Goal: Task Accomplishment & Management: Use online tool/utility

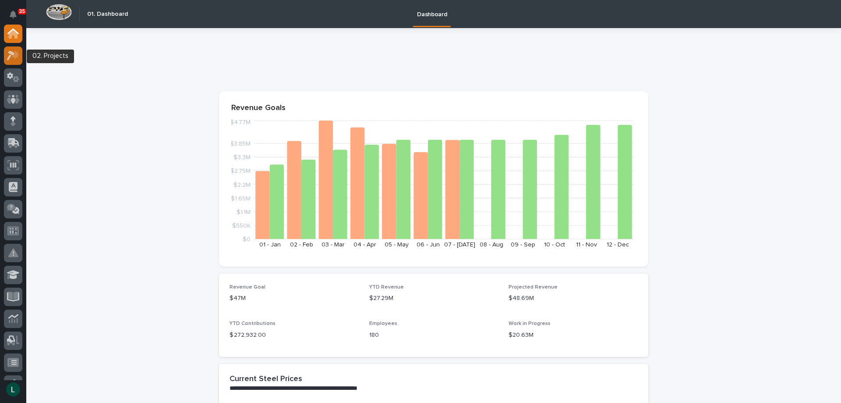
click at [15, 51] on icon at bounding box center [15, 54] width 7 height 9
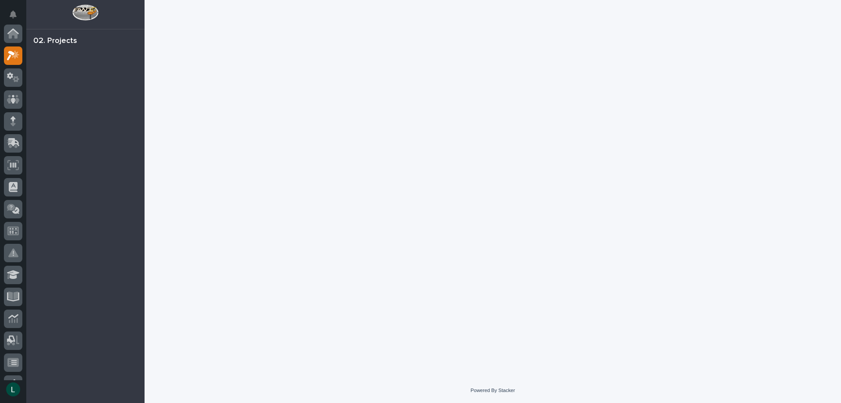
scroll to position [22, 0]
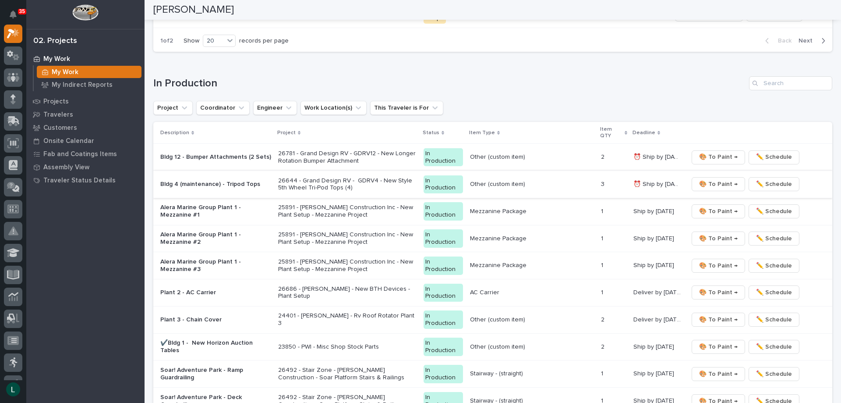
scroll to position [657, 0]
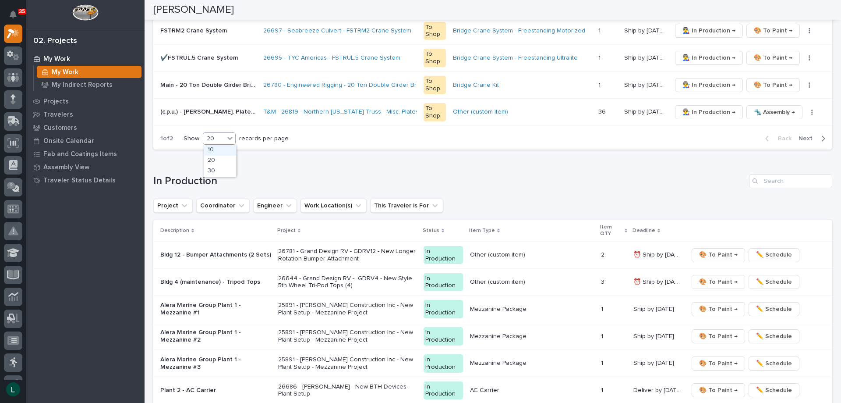
click at [216, 136] on div "20" at bounding box center [213, 138] width 21 height 9
click at [223, 170] on div "30" at bounding box center [220, 171] width 32 height 11
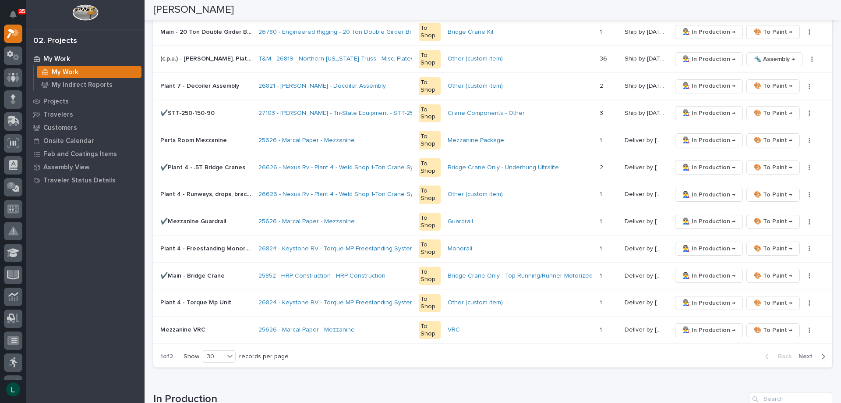
scroll to position [701, 0]
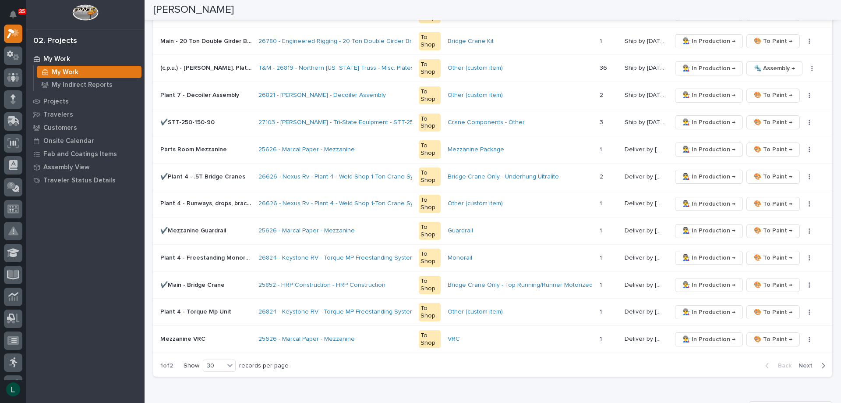
click at [822, 363] on icon "button" at bounding box center [824, 366] width 4 height 8
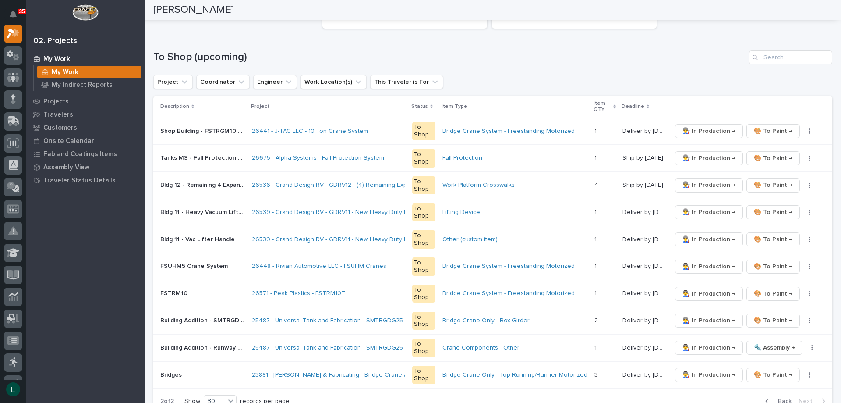
scroll to position [88, 0]
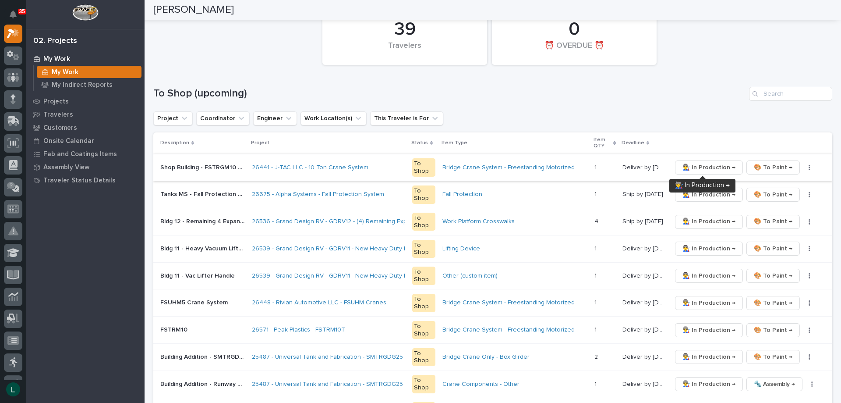
click at [699, 165] on span "👨‍🏭 In Production →" at bounding box center [709, 167] width 53 height 11
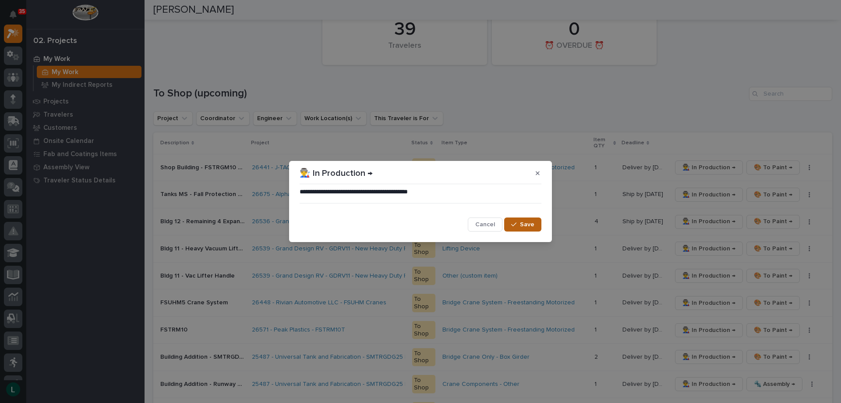
click at [525, 223] on span "Save" at bounding box center [527, 224] width 14 height 8
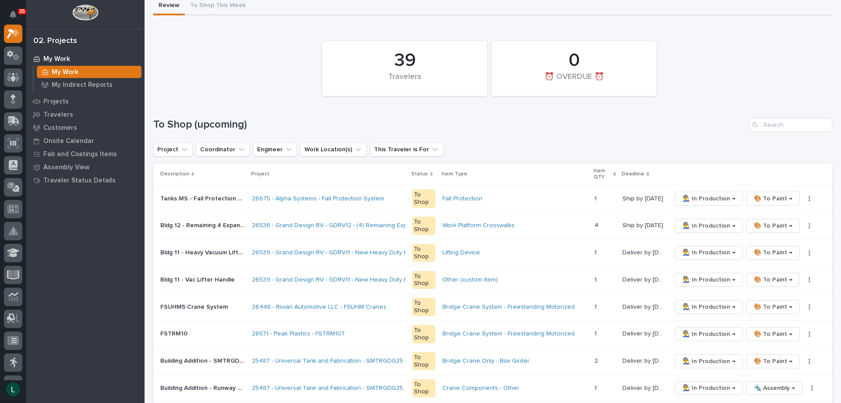
scroll to position [219, 0]
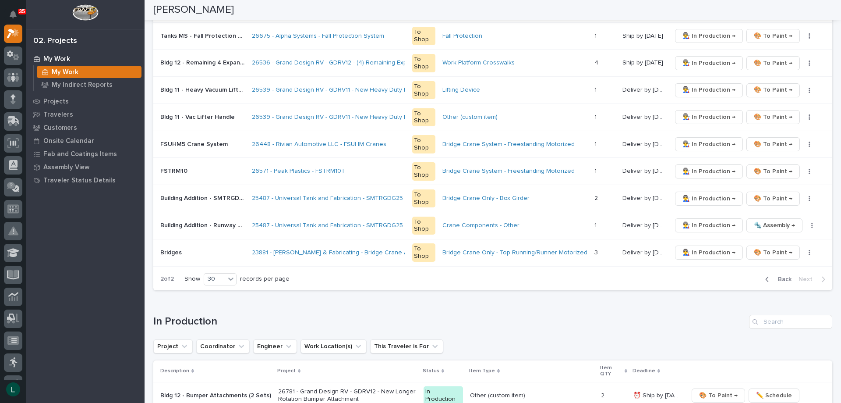
click at [766, 276] on icon "button" at bounding box center [768, 279] width 4 height 8
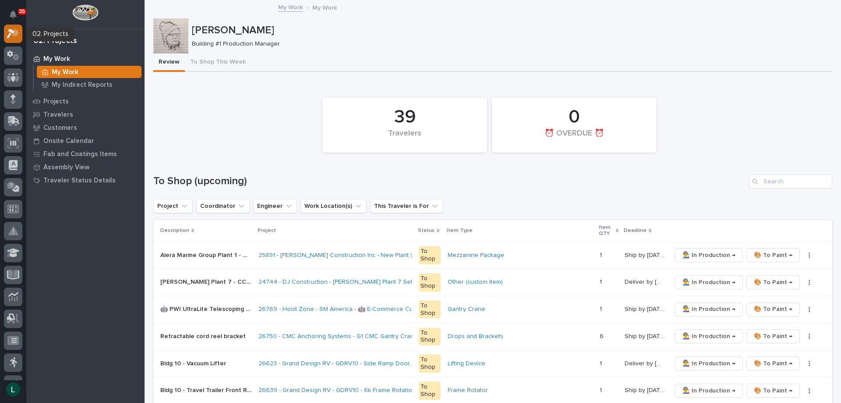
scroll to position [0, 0]
click at [13, 29] on icon at bounding box center [12, 31] width 11 height 6
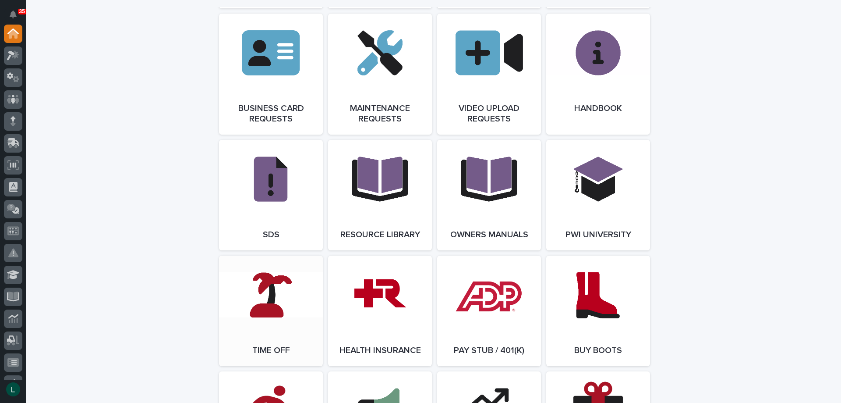
scroll to position [1359, 0]
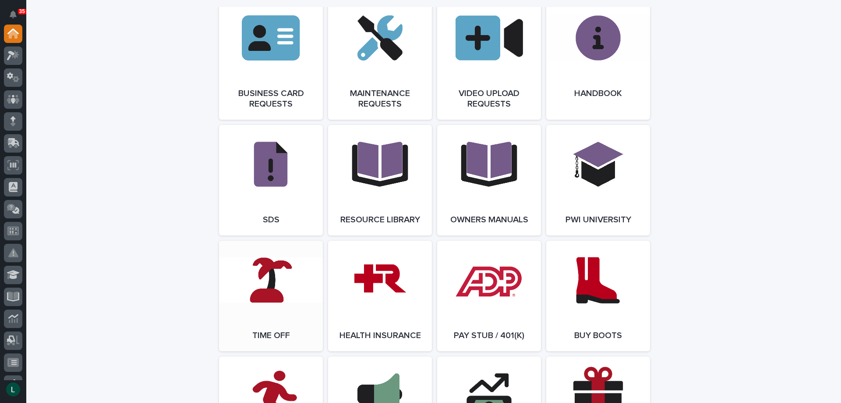
click at [263, 270] on link "Open Link" at bounding box center [271, 296] width 104 height 110
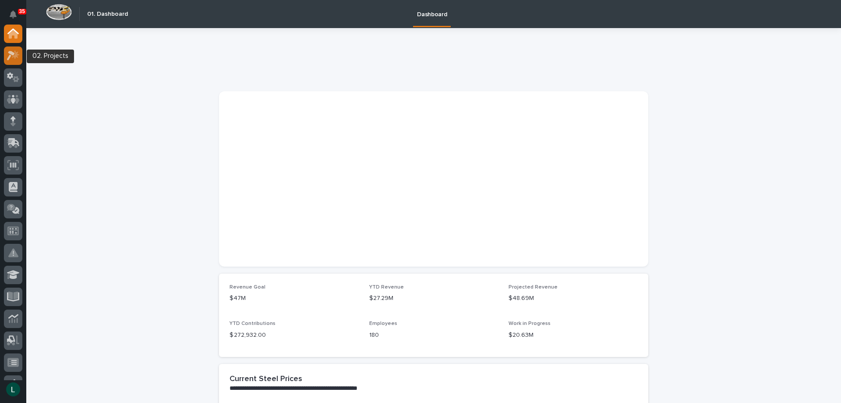
click at [11, 54] on icon at bounding box center [11, 56] width 8 height 10
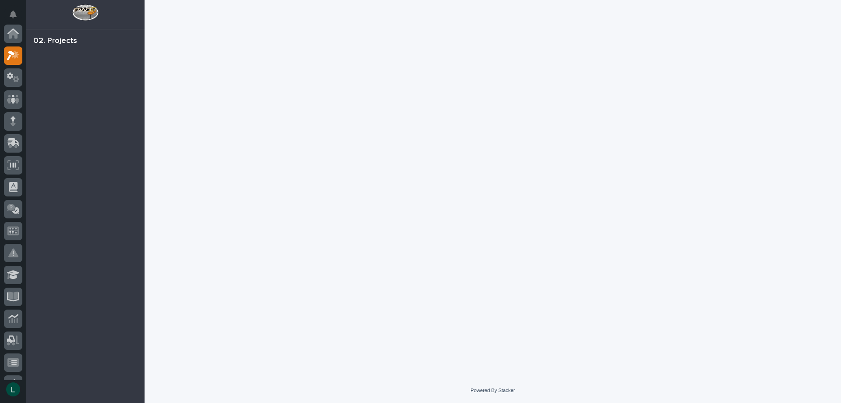
scroll to position [22, 0]
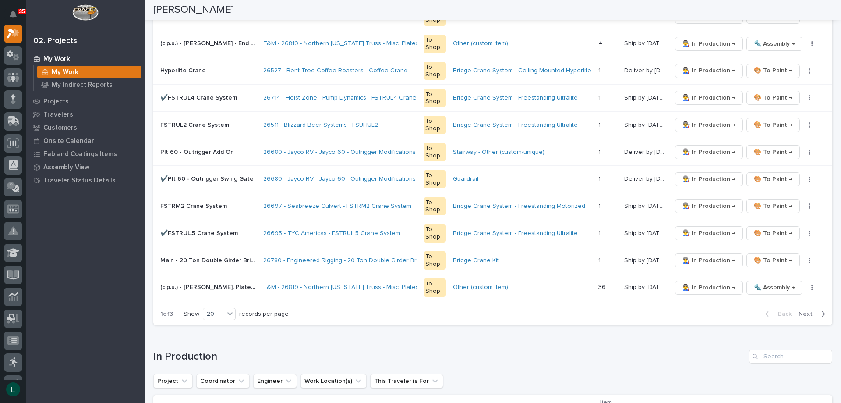
scroll to position [745, 0]
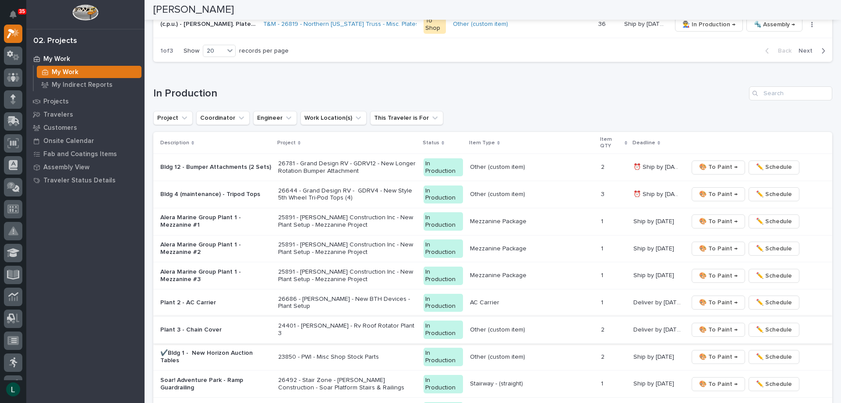
click at [707, 327] on span "🎨 To Paint →" at bounding box center [718, 329] width 39 height 11
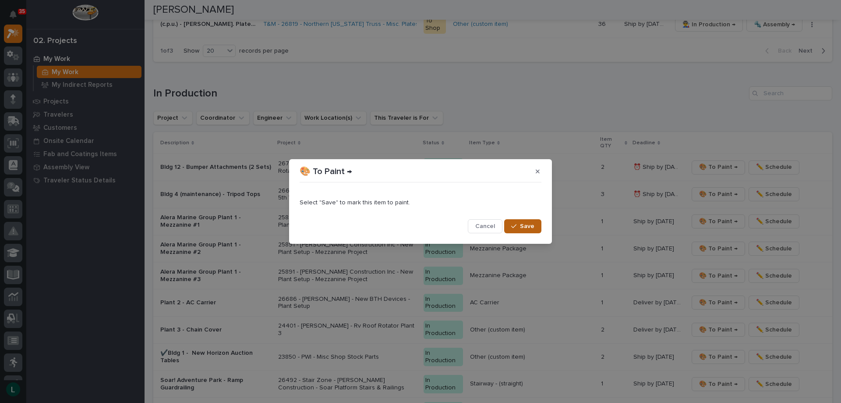
click at [522, 223] on span "Save" at bounding box center [527, 226] width 14 height 8
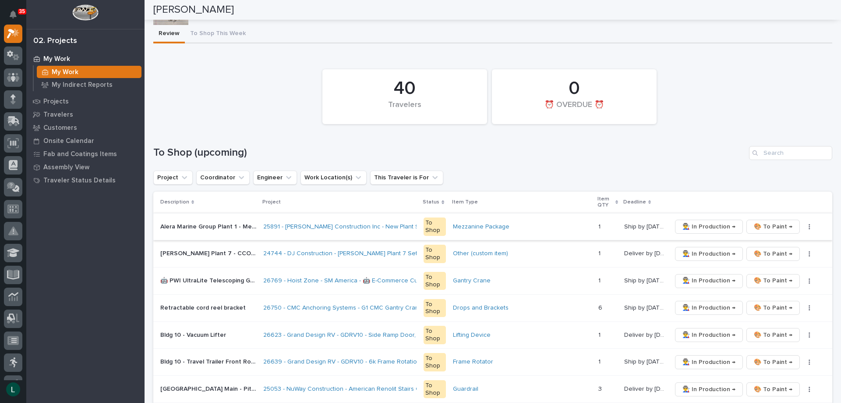
scroll to position [0, 0]
